Goal: Task Accomplishment & Management: Use online tool/utility

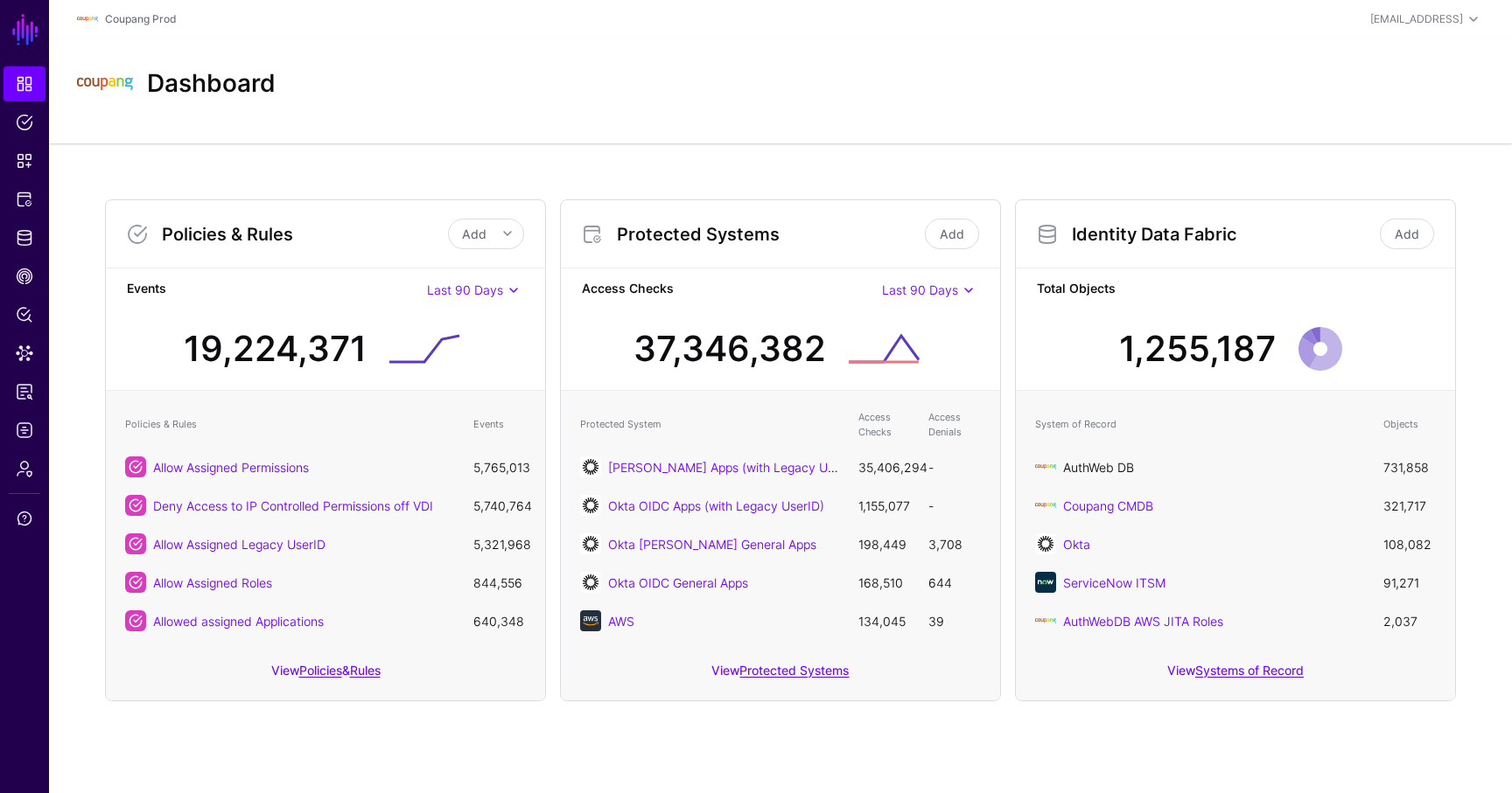
click at [1118, 461] on link "AuthWeb DB" at bounding box center [1099, 467] width 71 height 15
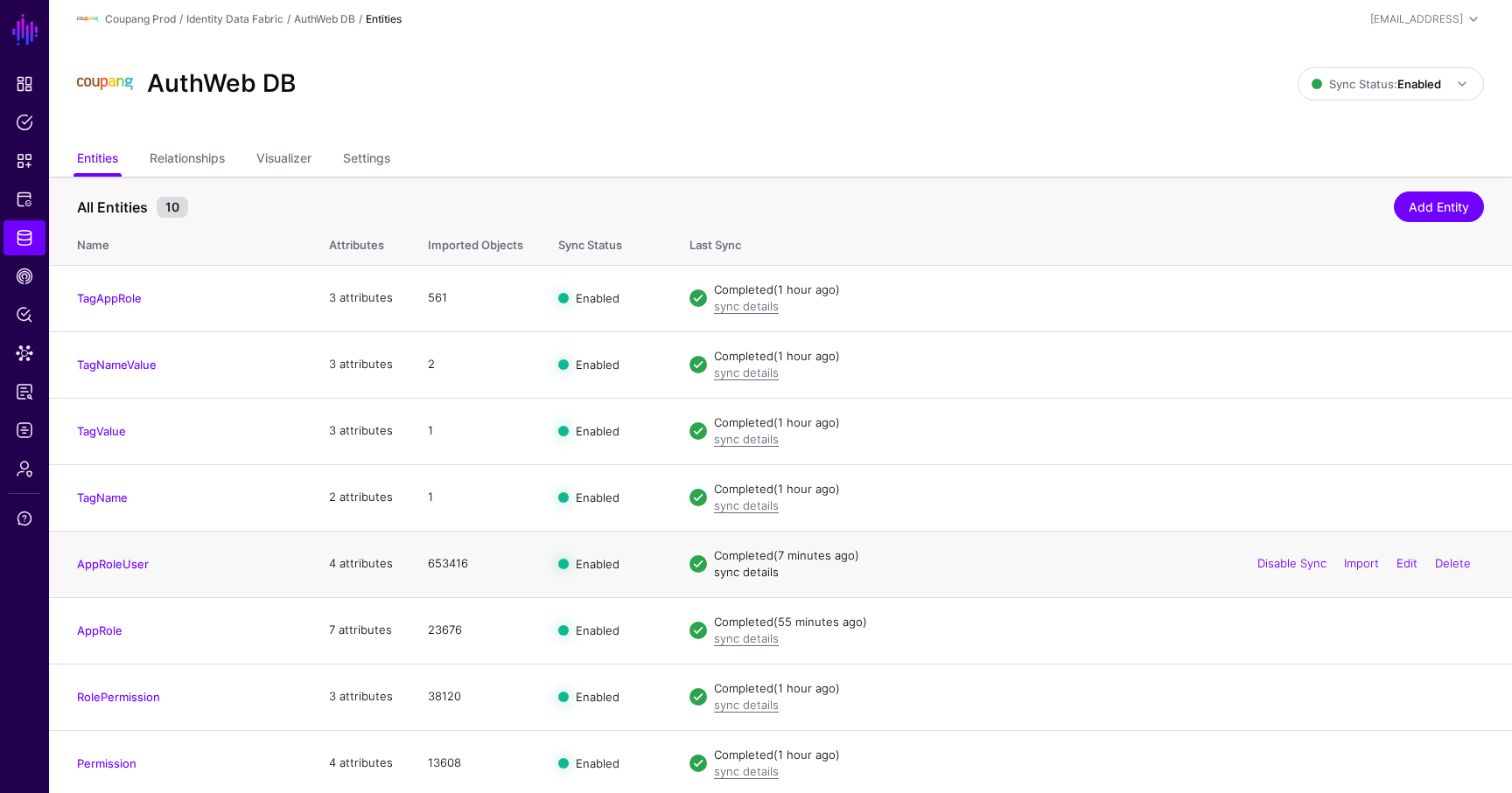
click at [743, 567] on link "sync details" at bounding box center [747, 572] width 65 height 14
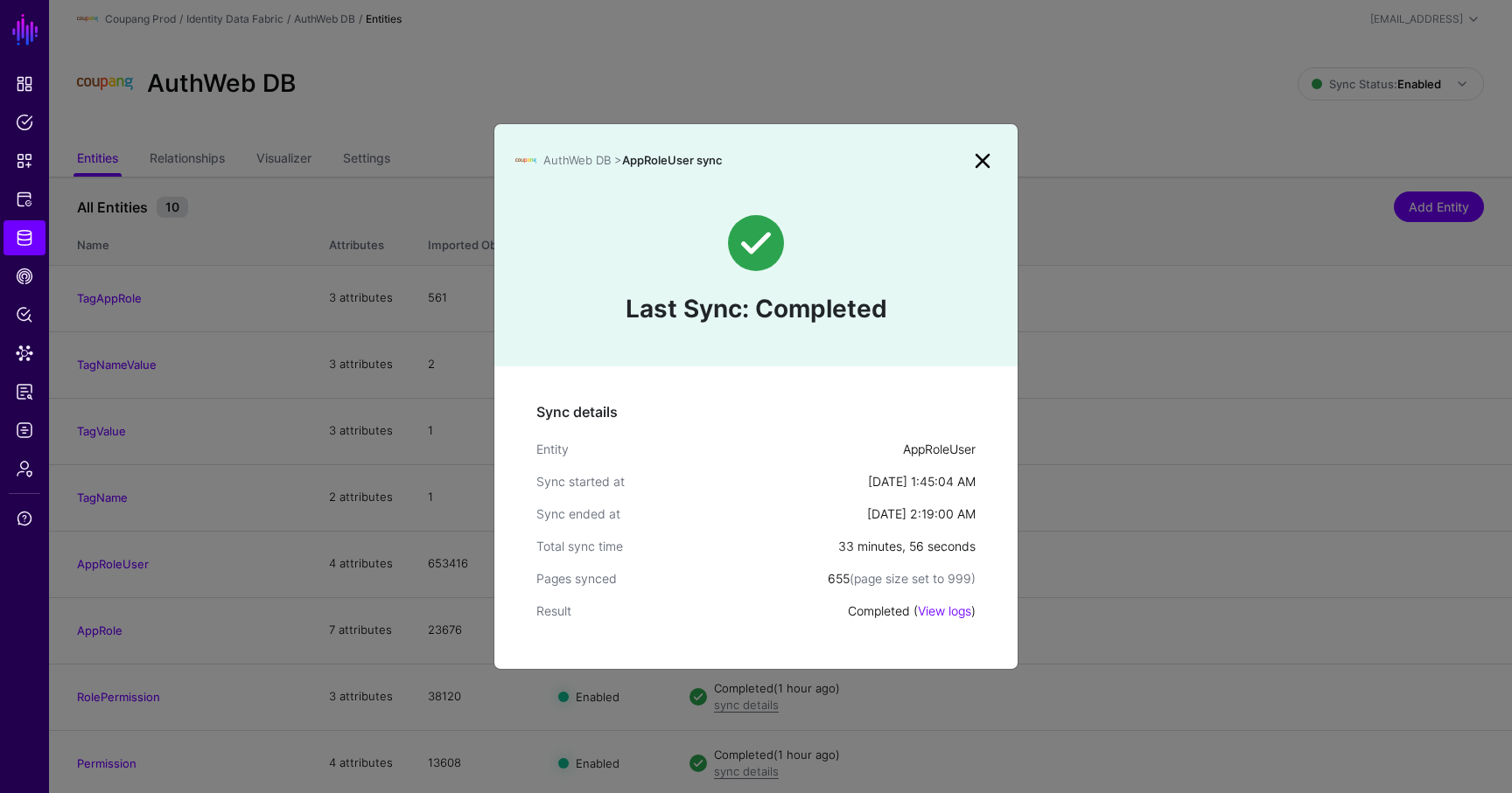
click at [980, 160] on link at bounding box center [983, 161] width 28 height 28
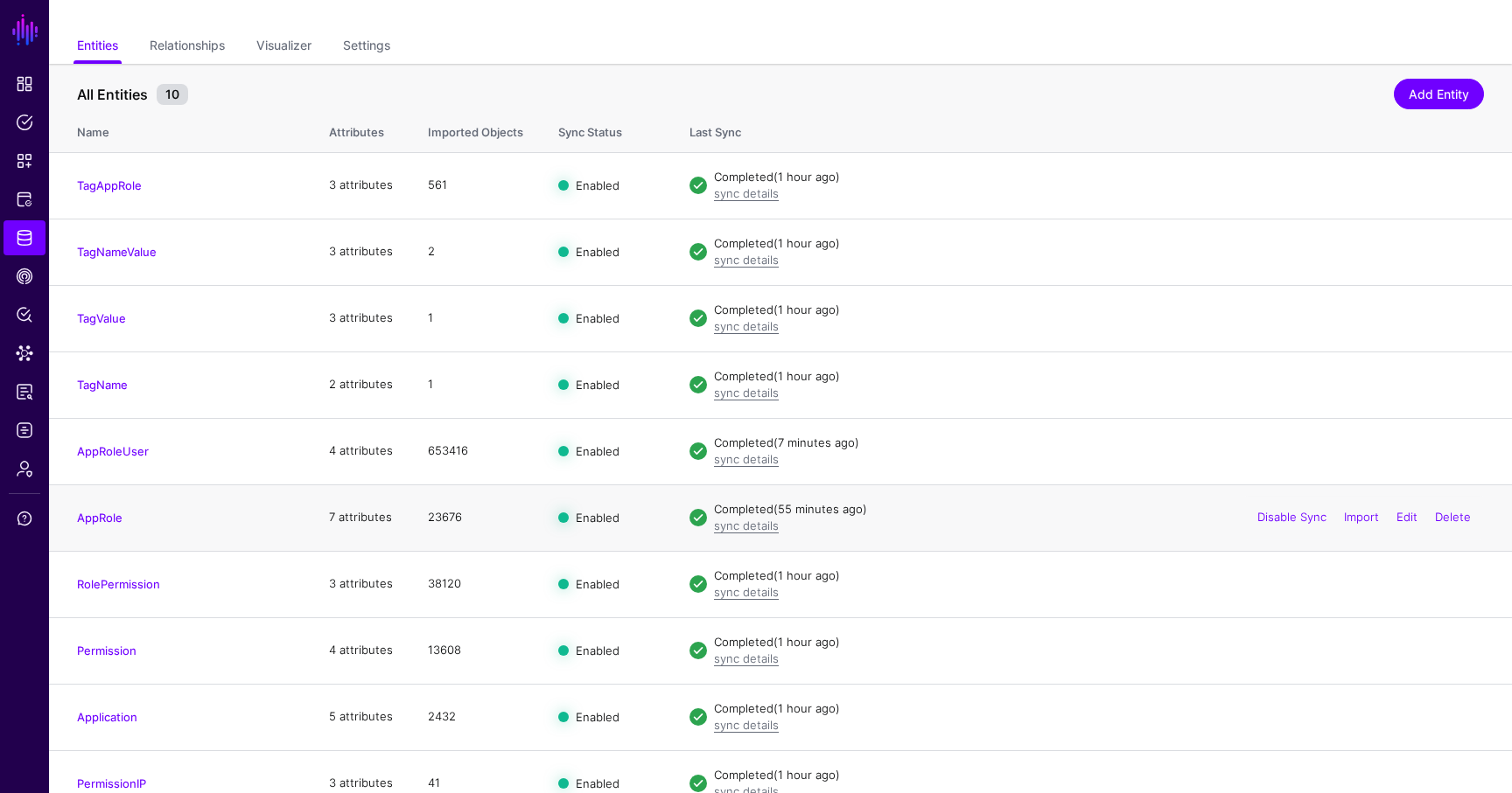
scroll to position [136, 0]
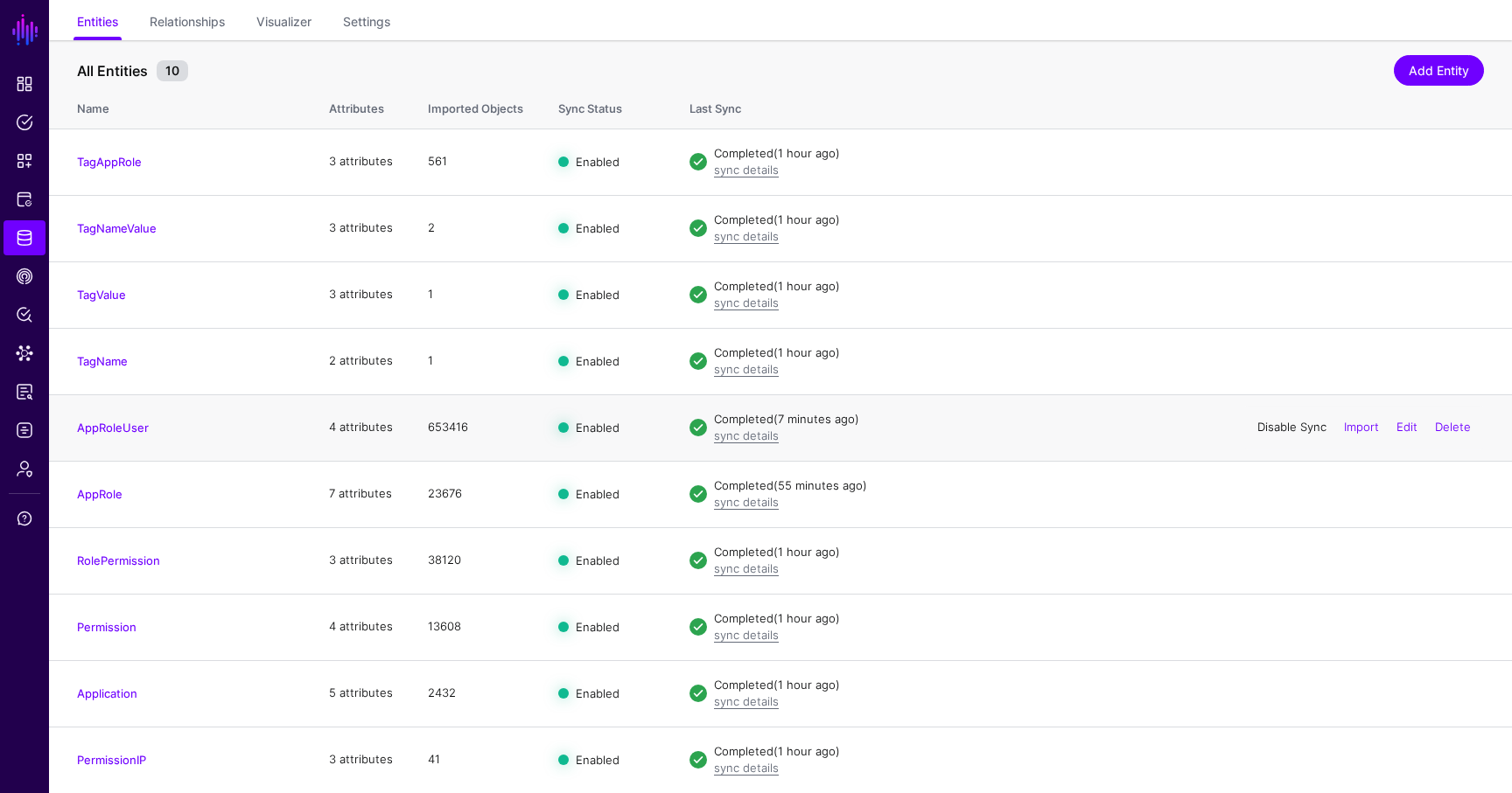
click at [1260, 424] on link "Disable Sync" at bounding box center [1292, 427] width 70 height 14
click at [1263, 429] on link "Enable Sync" at bounding box center [1294, 427] width 67 height 14
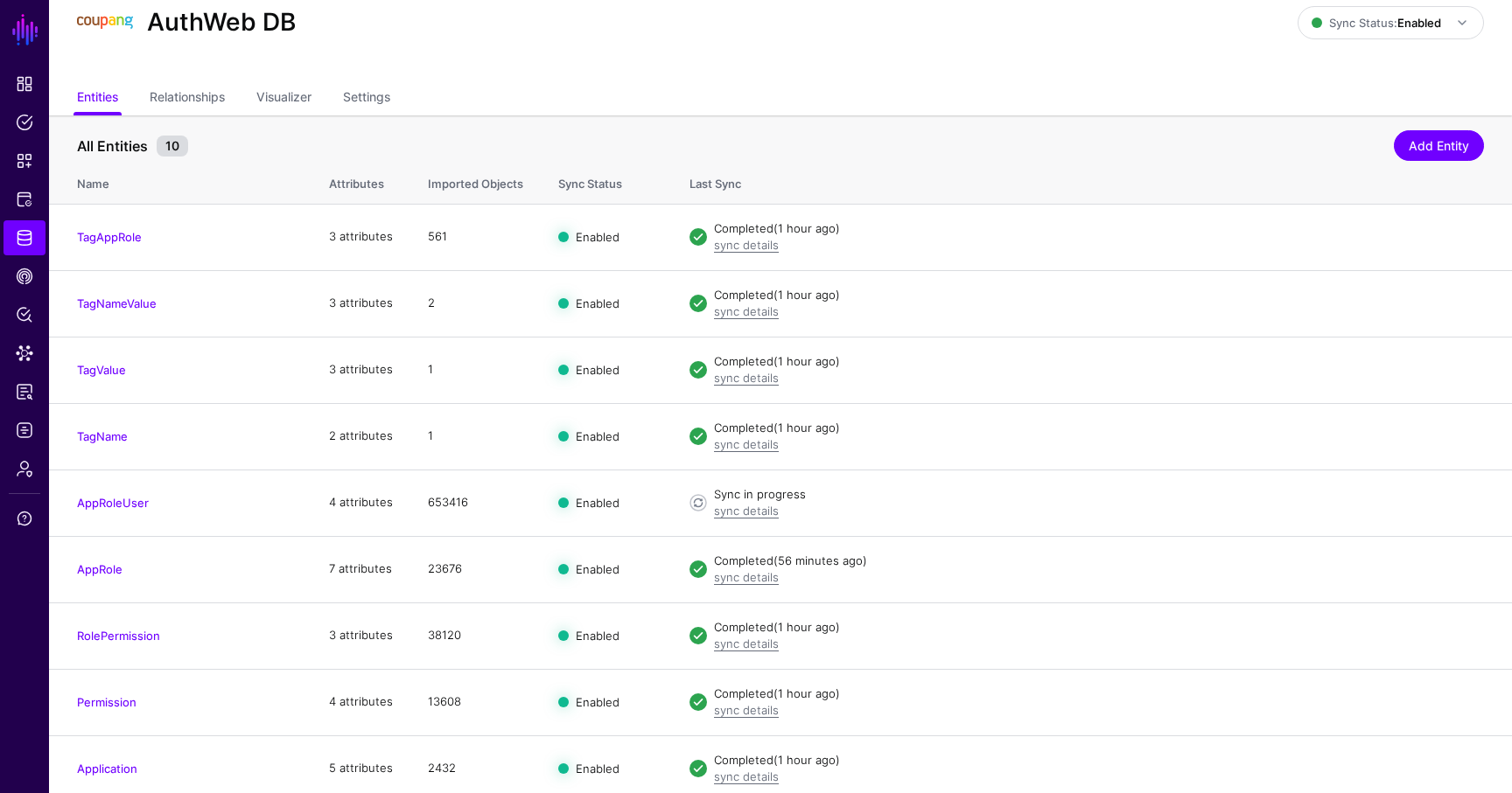
scroll to position [82, 0]
